Goal: Information Seeking & Learning: Stay updated

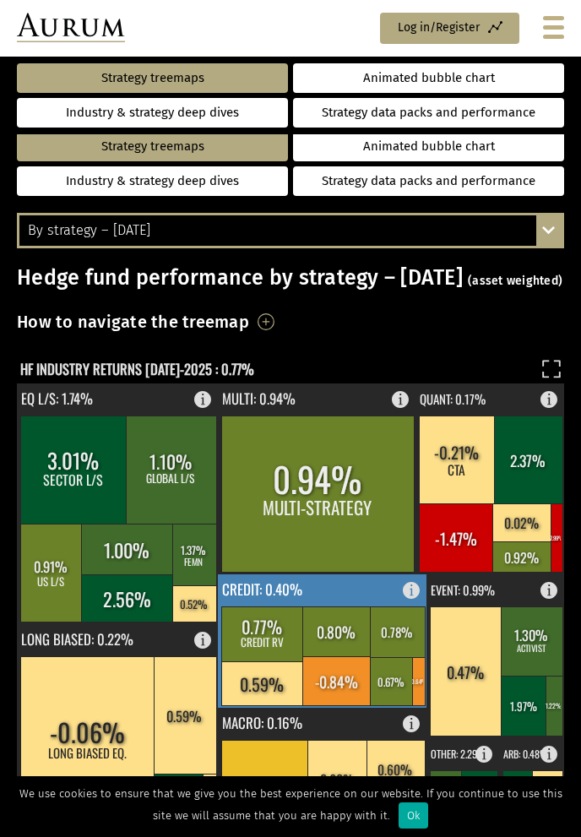
scroll to position [591, 0]
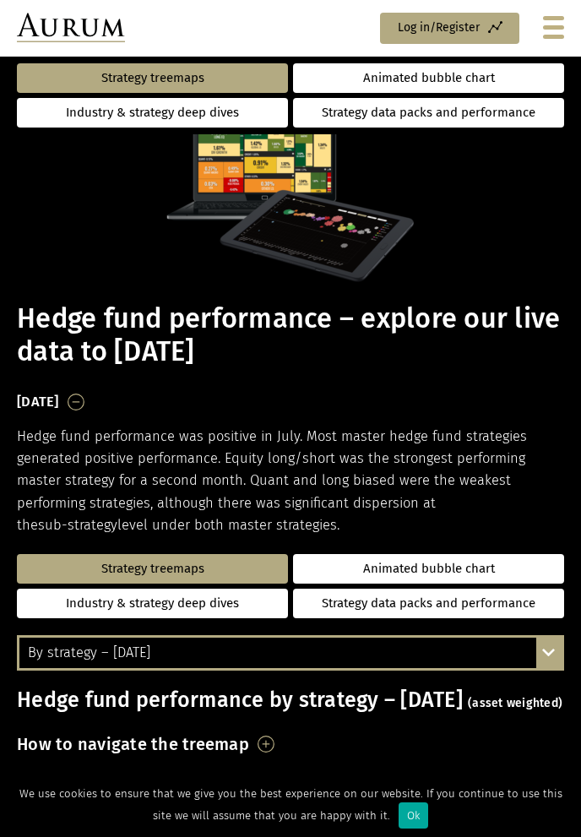
scroll to position [591, 0]
